Goal: Navigation & Orientation: Find specific page/section

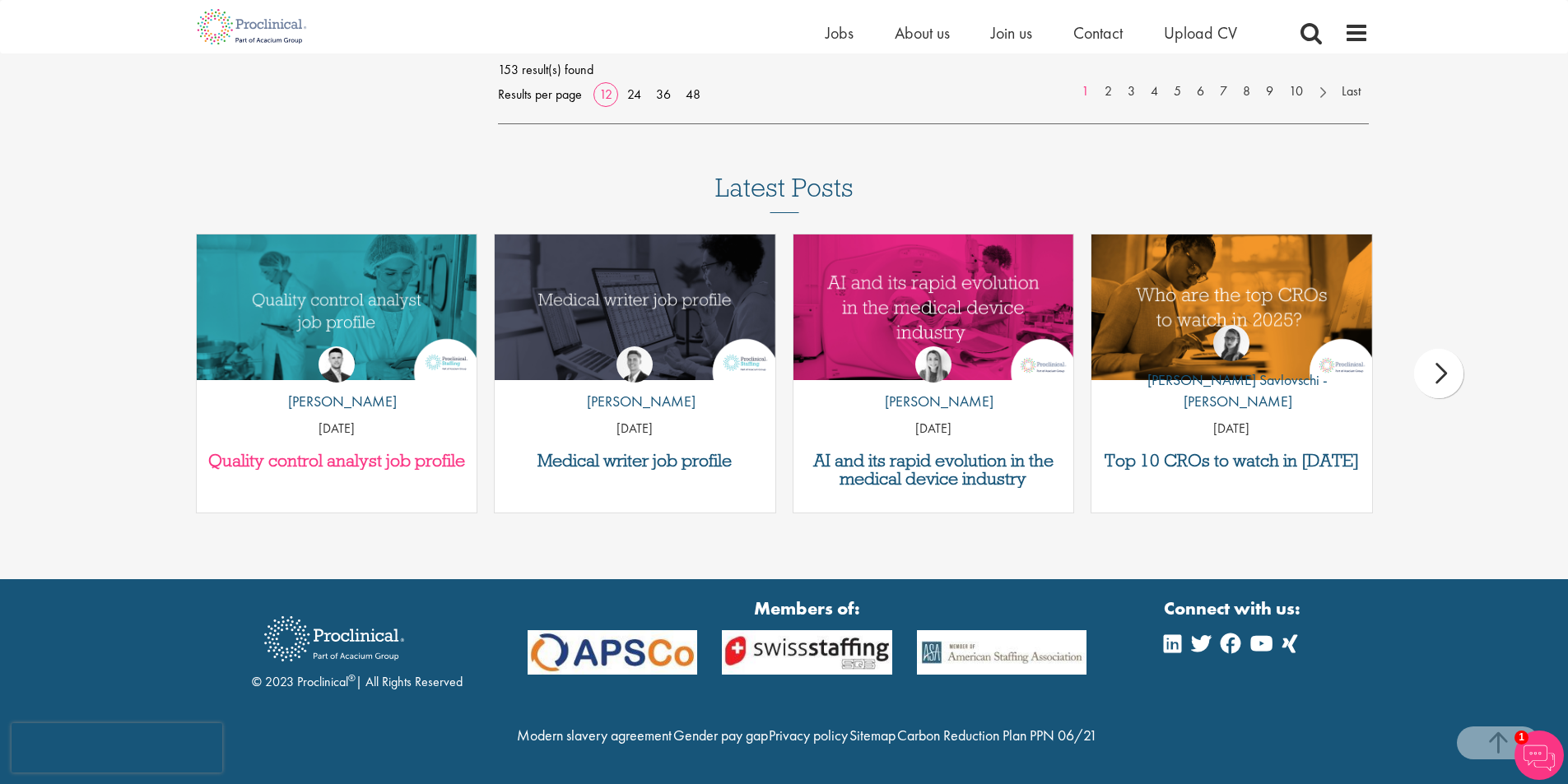
scroll to position [1603, 0]
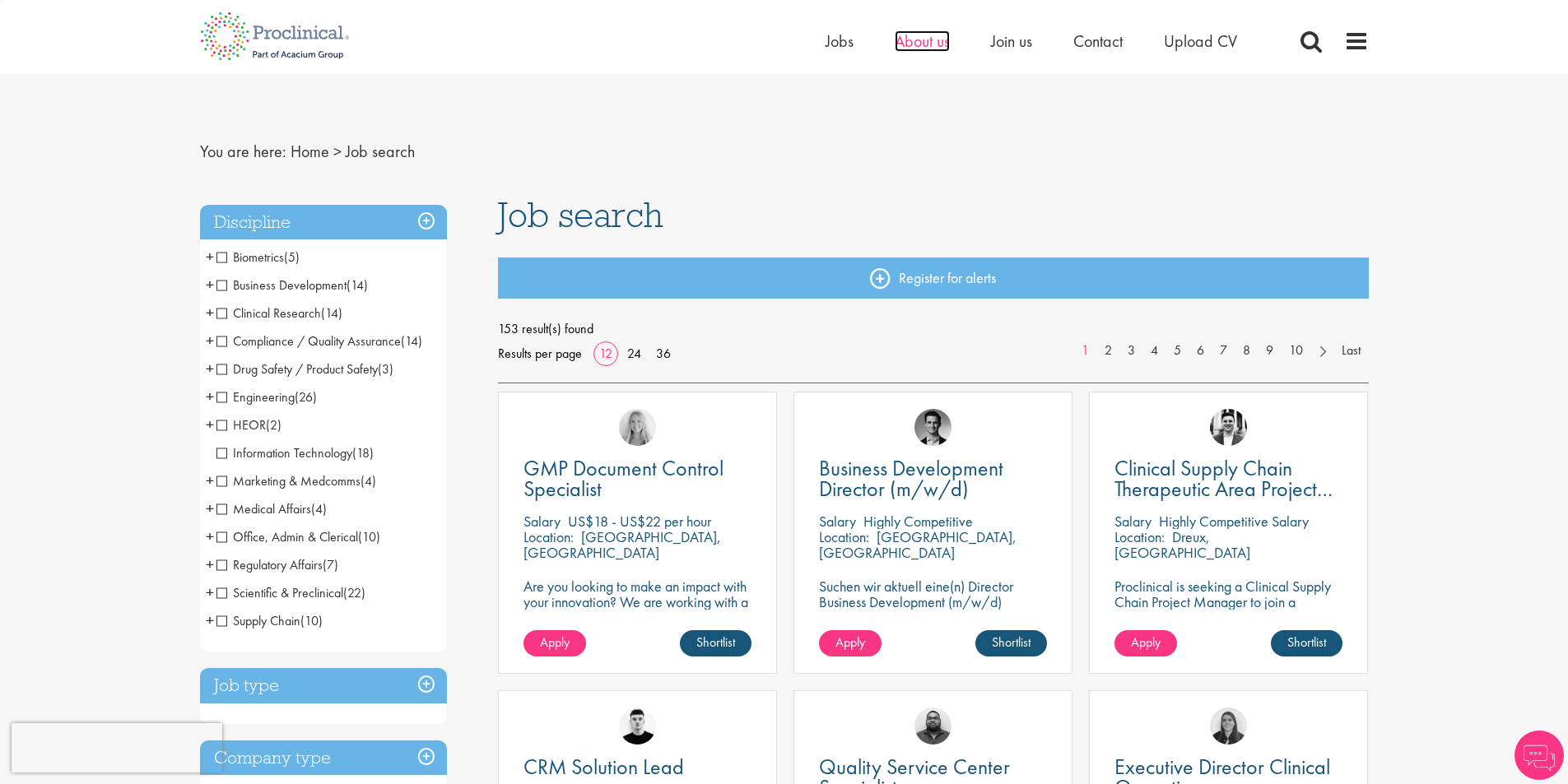
click at [927, 42] on span "About us" at bounding box center [922, 41] width 55 height 21
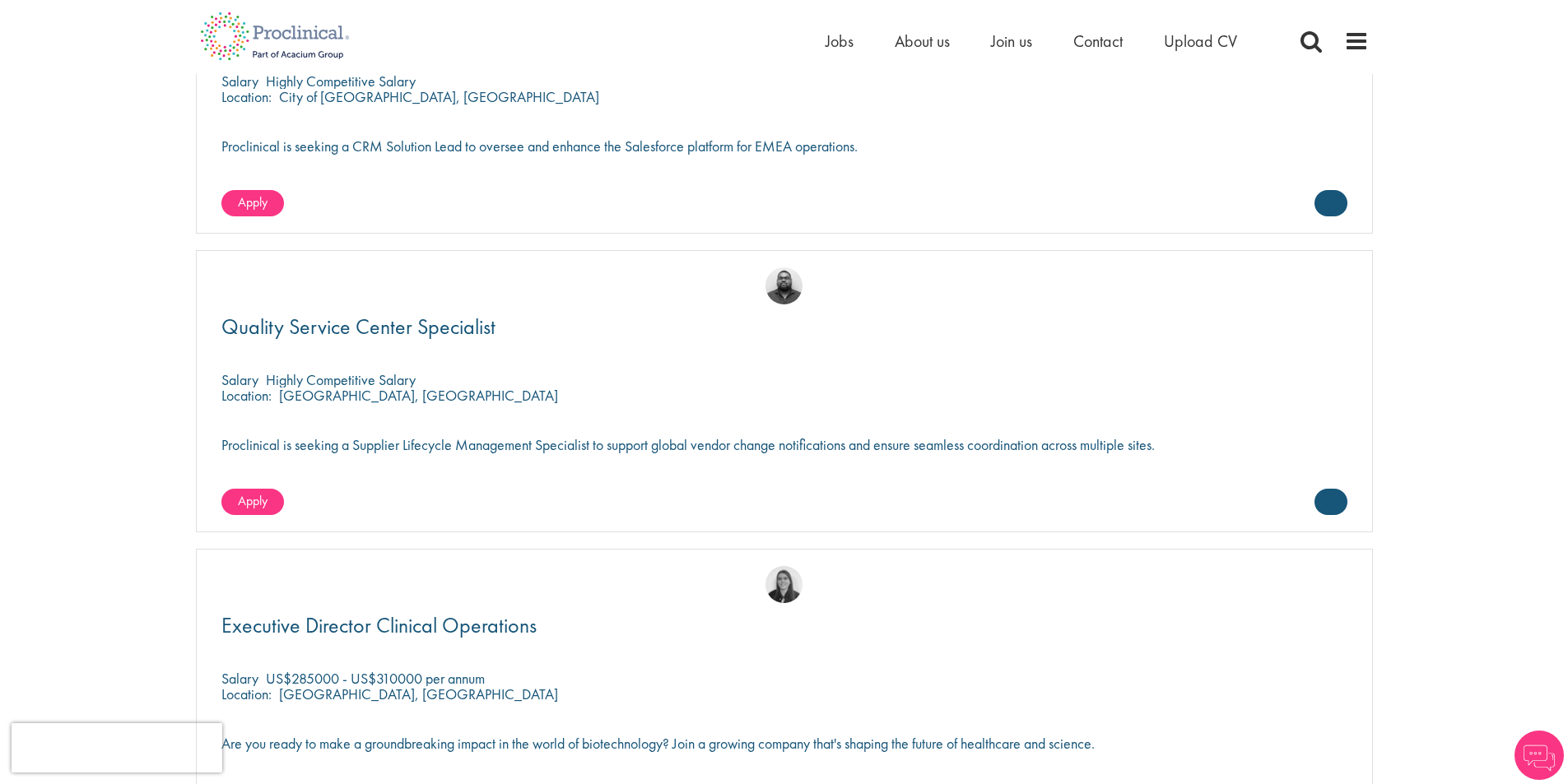
scroll to position [3866, 0]
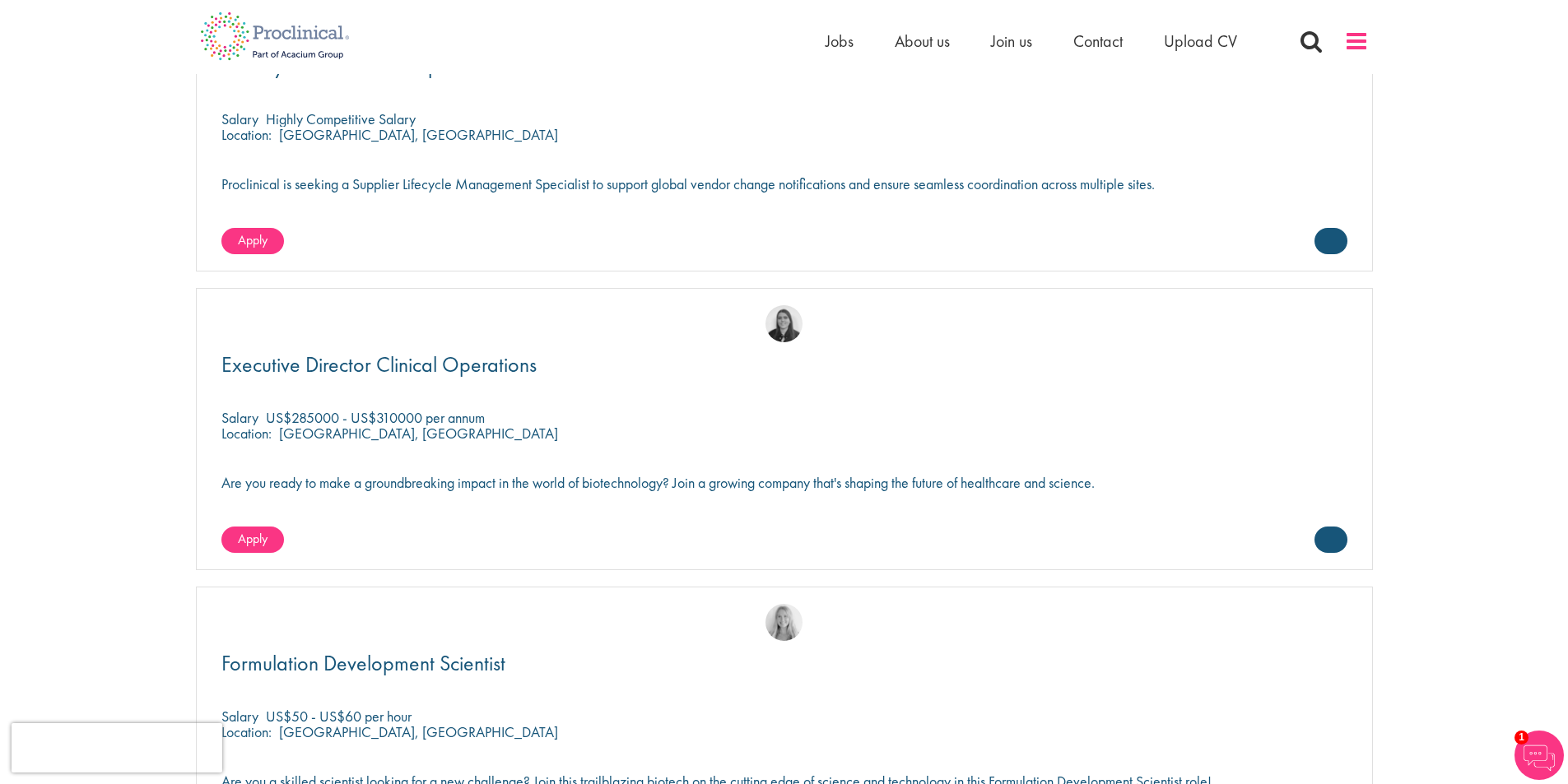
click at [1355, 30] on span at bounding box center [1357, 42] width 25 height 25
click at [1348, 42] on span at bounding box center [1357, 42] width 25 height 25
click at [1363, 42] on span at bounding box center [1357, 42] width 25 height 25
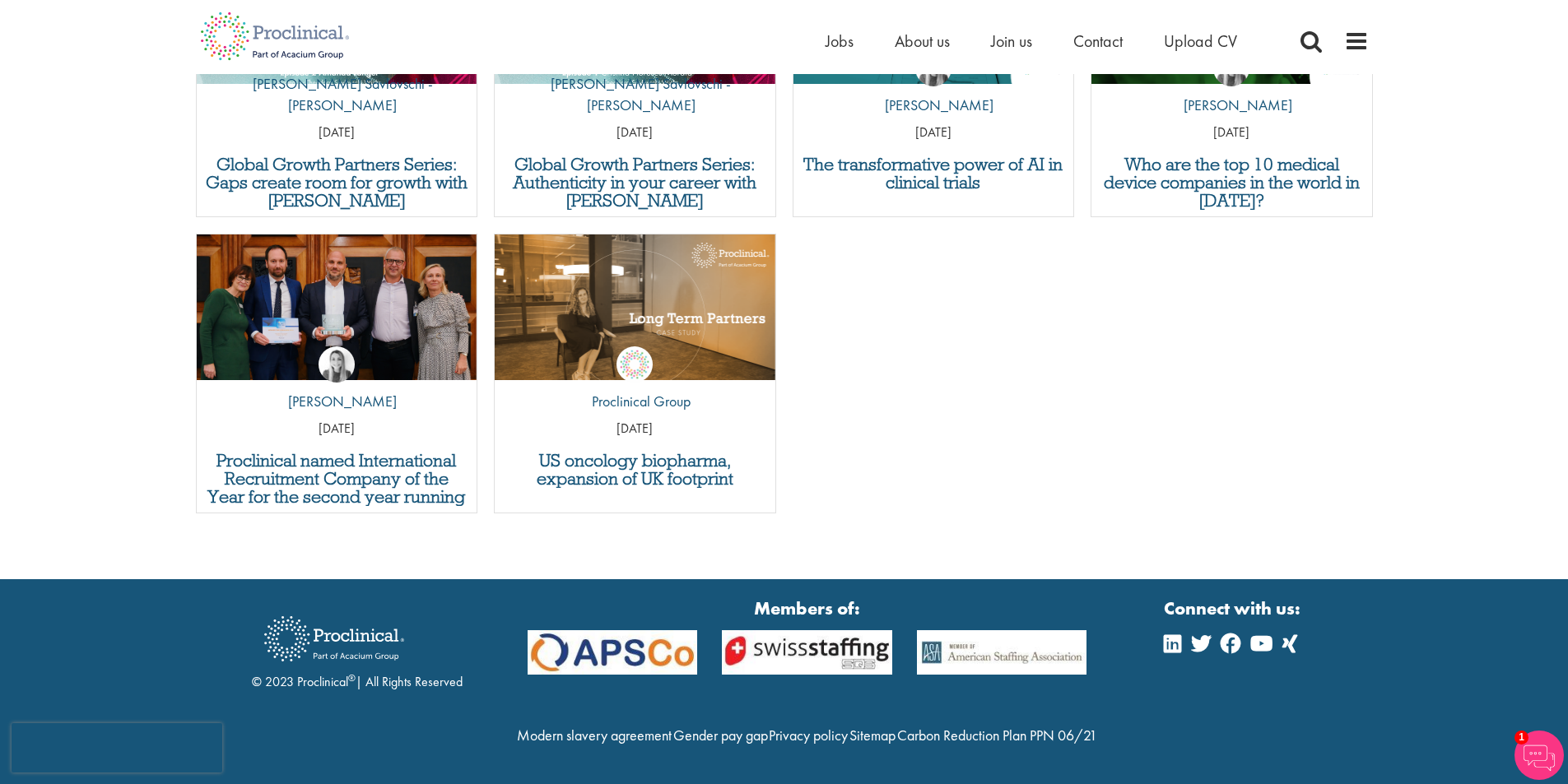
scroll to position [6142, 0]
